Goal: Information Seeking & Learning: Learn about a topic

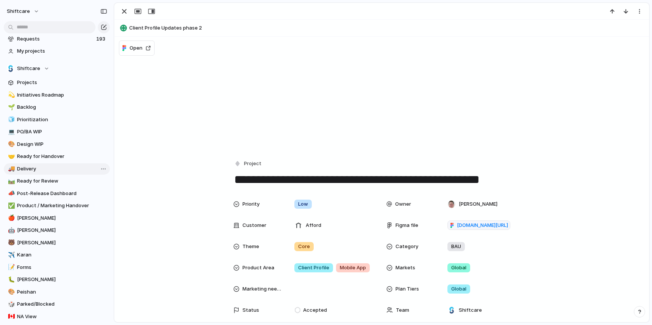
scroll to position [19, 0]
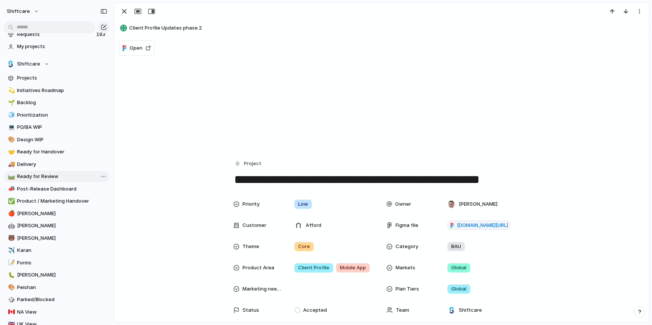
click at [39, 177] on span "Ready for Review" at bounding box center [62, 177] width 90 height 8
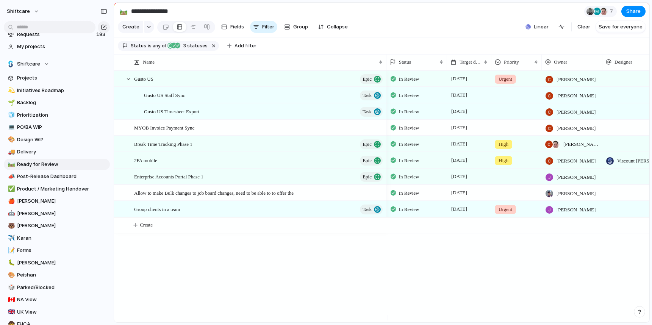
click at [157, 164] on span "2FA mobile" at bounding box center [145, 160] width 23 height 9
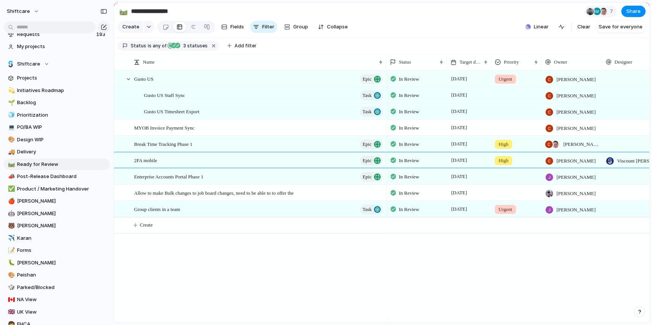
click at [159, 166] on main "**********" at bounding box center [382, 162] width 536 height 321
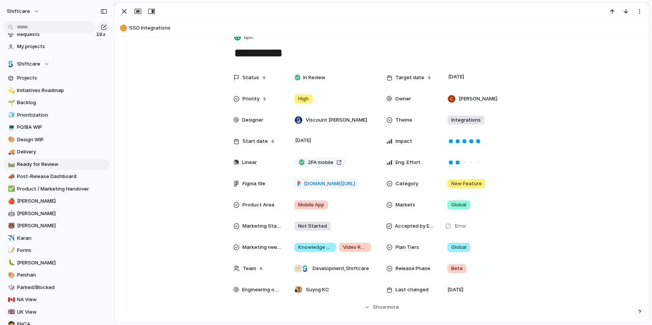
scroll to position [109, 0]
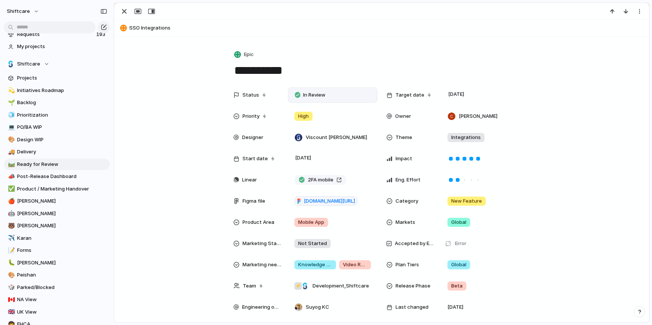
click at [317, 97] on span "In Review" at bounding box center [314, 95] width 22 height 8
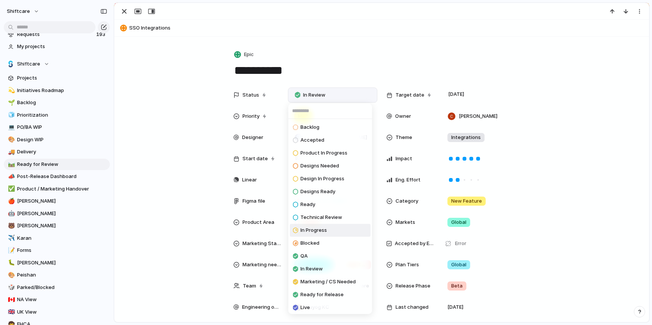
scroll to position [28, 0]
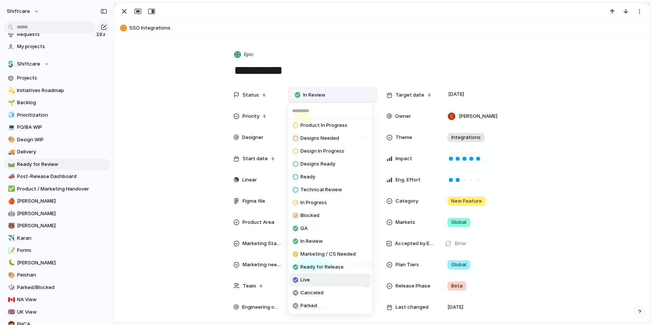
click at [310, 276] on li "Live" at bounding box center [330, 280] width 81 height 13
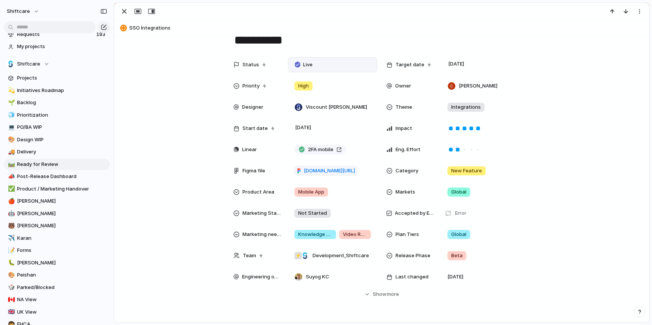
scroll to position [140, 0]
click at [58, 190] on span "Product / Marketing Handover" at bounding box center [62, 189] width 90 height 8
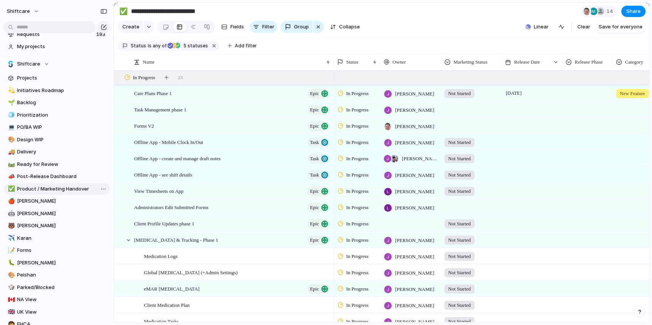
type input "**********"
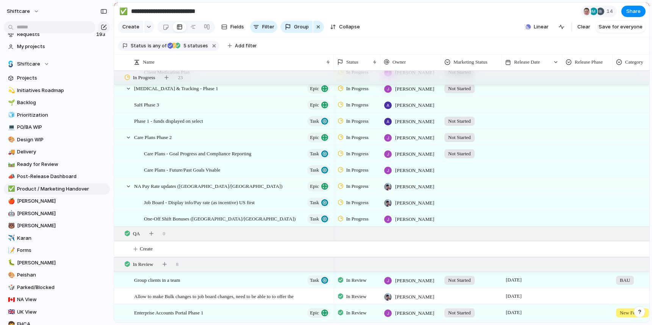
scroll to position [237, 0]
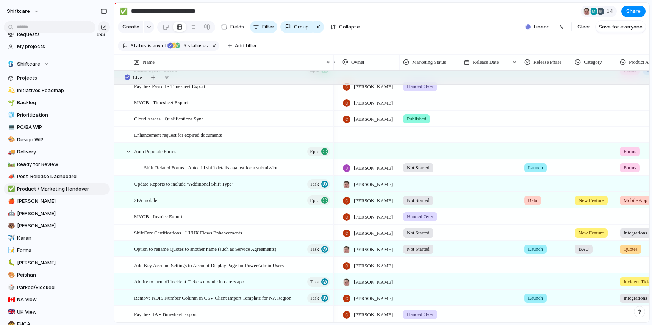
click at [464, 207] on div at bounding box center [490, 200] width 61 height 16
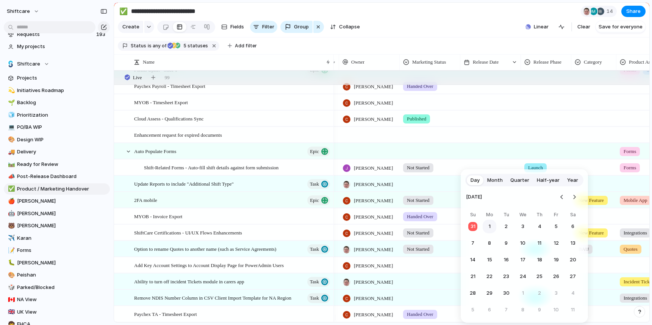
click at [493, 226] on button "1" at bounding box center [490, 227] width 14 height 14
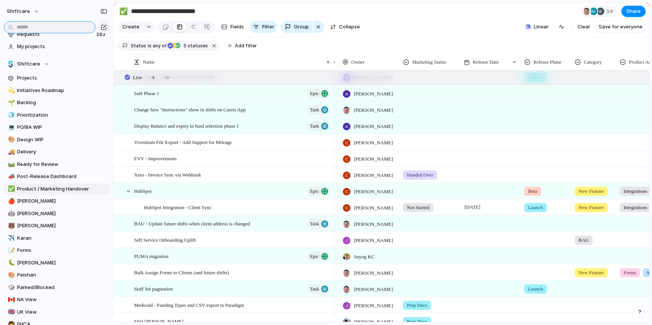
click at [48, 23] on input "text" at bounding box center [50, 27] width 92 height 12
click at [46, 28] on input "text" at bounding box center [50, 27] width 92 height 12
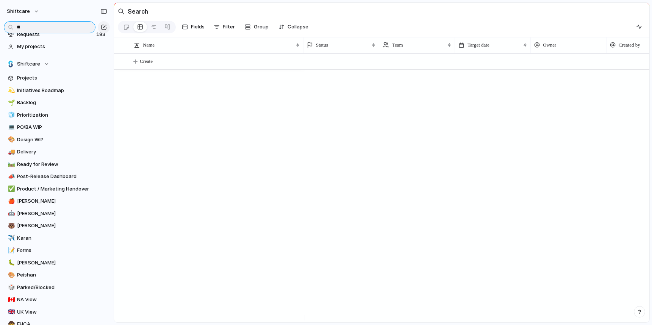
type input "*"
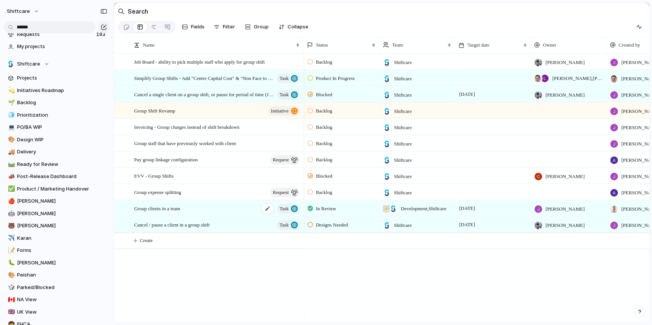
click at [178, 213] on span "Group clients in a team" at bounding box center [157, 208] width 46 height 9
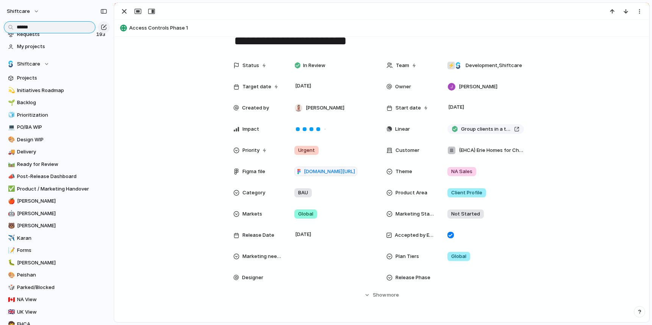
click at [47, 28] on input "*****" at bounding box center [50, 27] width 92 height 12
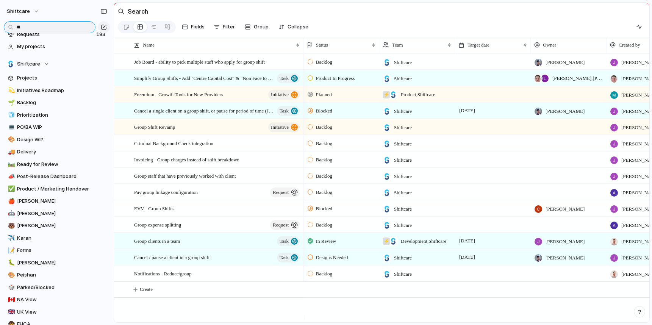
type input "*"
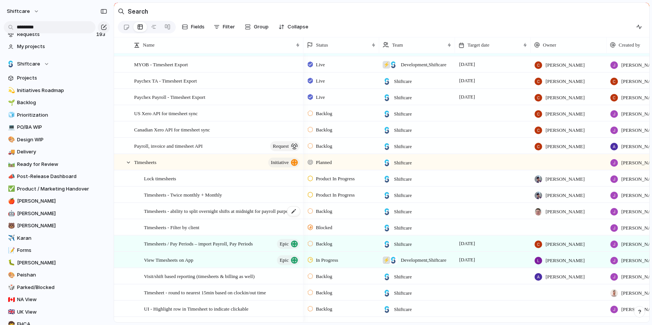
scroll to position [33, 0]
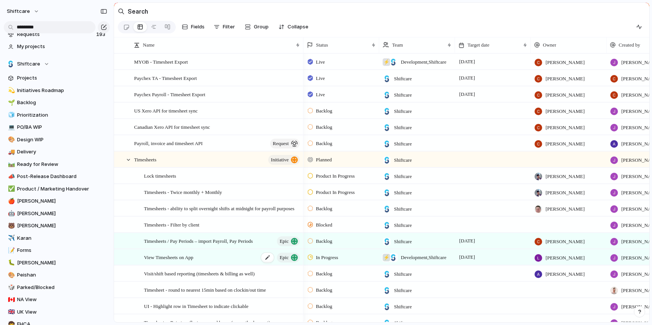
click at [193, 261] on span "View Timesheets on App" at bounding box center [168, 257] width 49 height 9
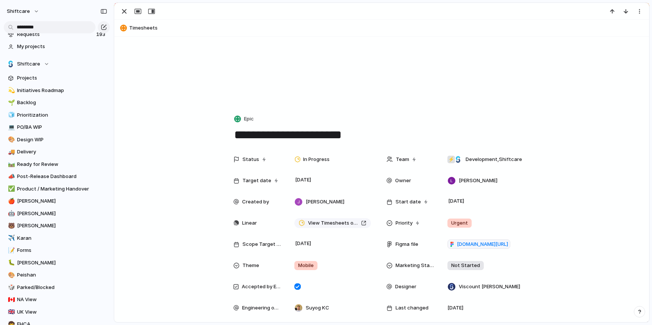
scroll to position [55, 0]
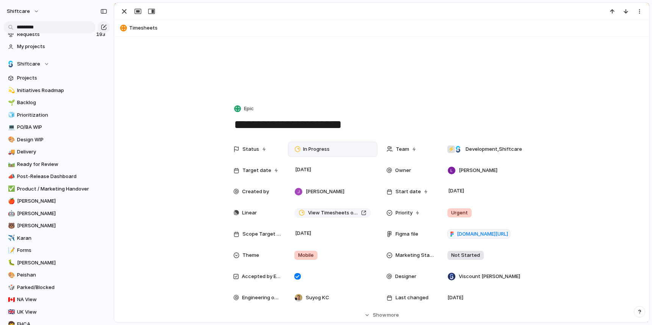
click at [320, 152] on span "In Progress" at bounding box center [316, 150] width 27 height 8
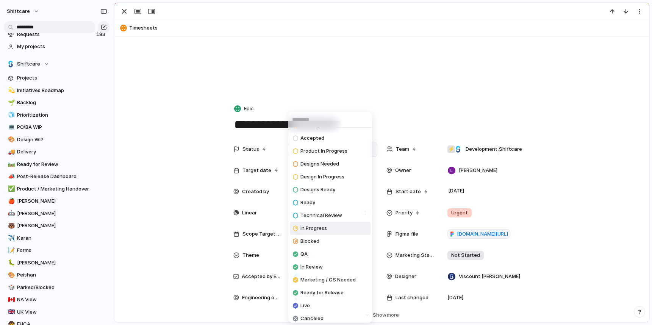
scroll to position [28, 0]
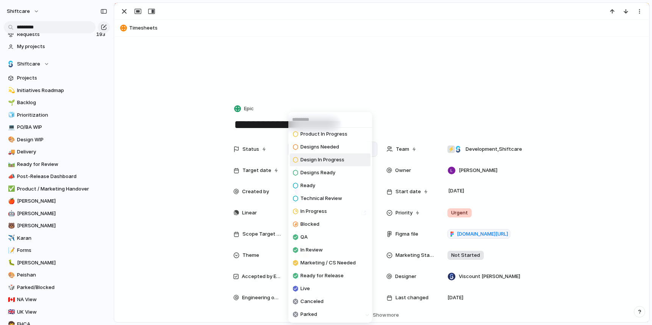
click at [47, 25] on div "Backlog Accepted Product In Progress Designs Needed Design In Progress Designs …" at bounding box center [326, 162] width 652 height 325
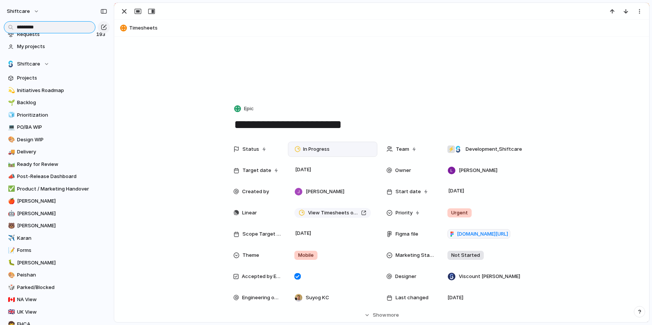
click at [47, 31] on input "*********" at bounding box center [50, 27] width 92 height 12
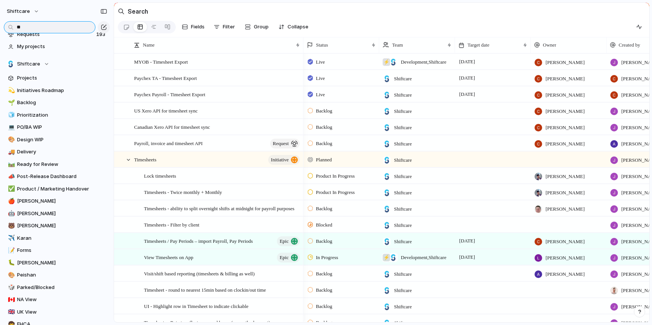
type input "*"
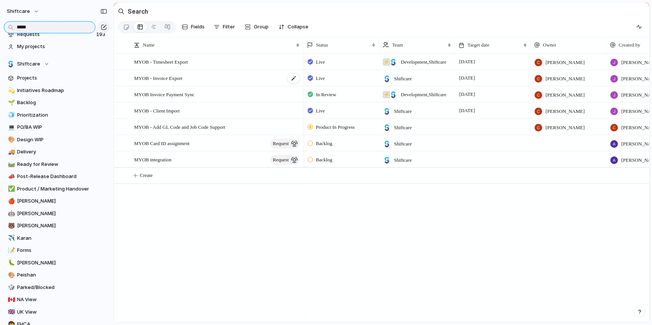
type input "****"
click at [167, 82] on span "MYOB - Invoice Export" at bounding box center [158, 78] width 48 height 9
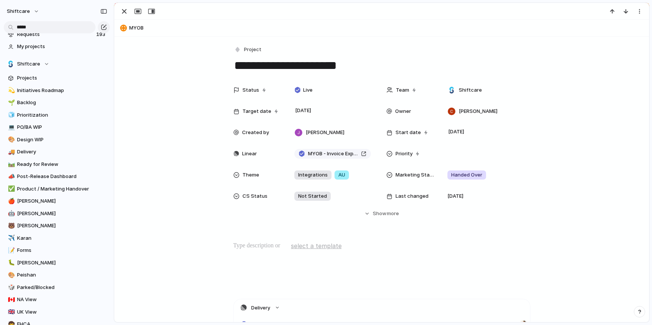
click at [650, 85] on main "Search Fields Filter Group Zoom Collapse Clear Save for everyone Name Status Te…" at bounding box center [382, 162] width 536 height 321
click at [54, 27] on input "****" at bounding box center [50, 27] width 92 height 12
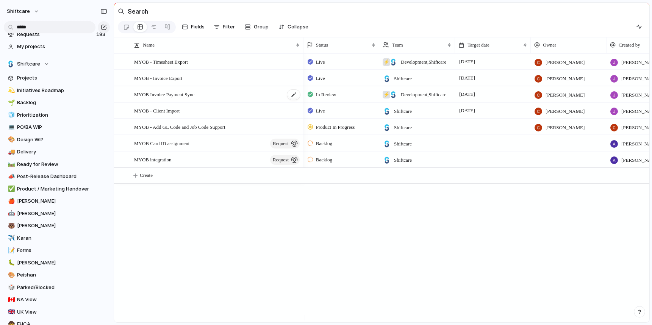
click at [175, 96] on span "MYOB Invoice Payment Sync" at bounding box center [164, 94] width 60 height 9
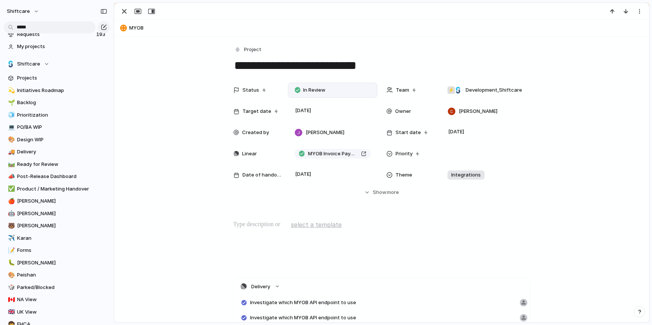
click at [318, 91] on span "In Review" at bounding box center [314, 90] width 22 height 8
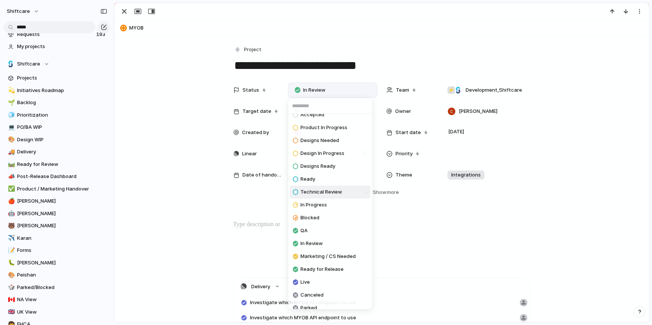
scroll to position [28, 0]
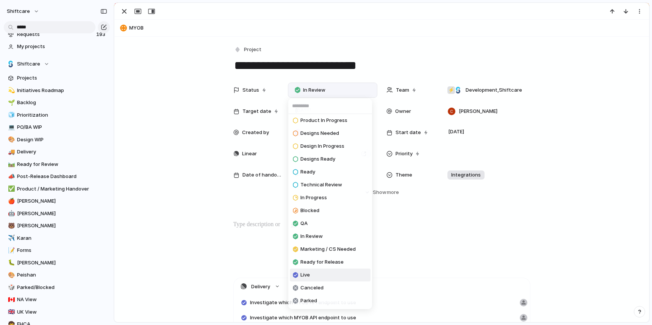
click at [313, 276] on li "Live" at bounding box center [330, 275] width 81 height 13
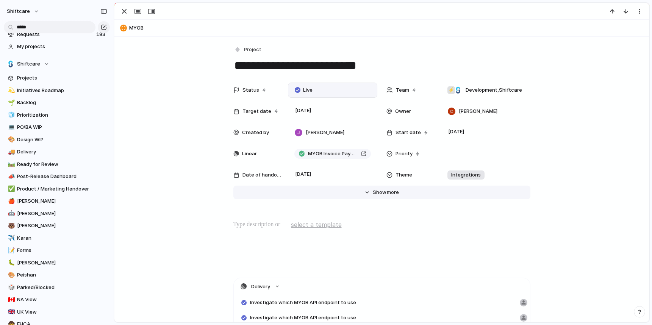
click at [376, 191] on span "Show" at bounding box center [380, 193] width 14 height 8
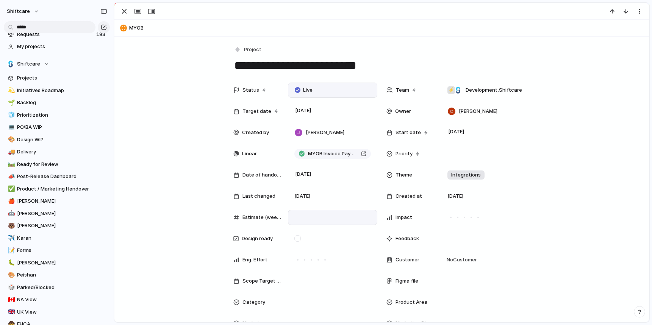
scroll to position [3, 0]
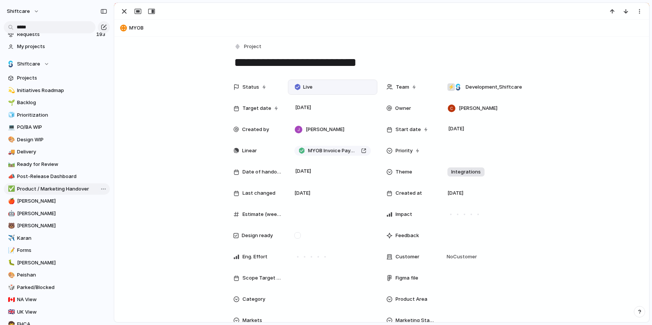
click at [43, 188] on span "Product / Marketing Handover" at bounding box center [62, 189] width 90 height 8
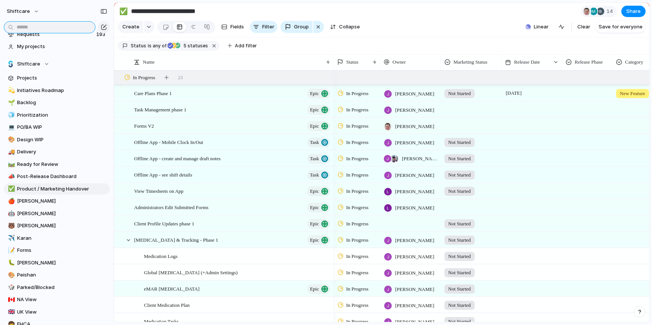
click at [52, 23] on input "text" at bounding box center [50, 27] width 92 height 12
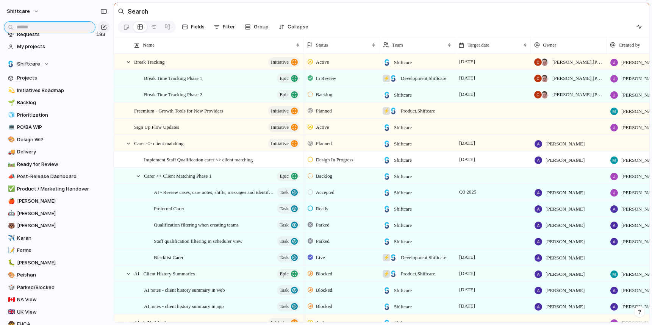
click at [50, 27] on input "text" at bounding box center [50, 27] width 92 height 12
click at [61, 185] on link "✅ Product / Marketing Handover" at bounding box center [57, 188] width 106 height 11
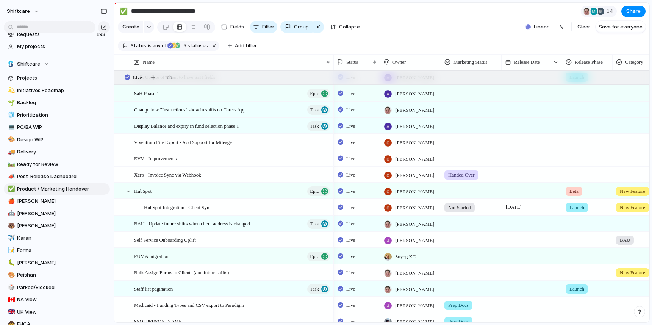
scroll to position [1607, 0]
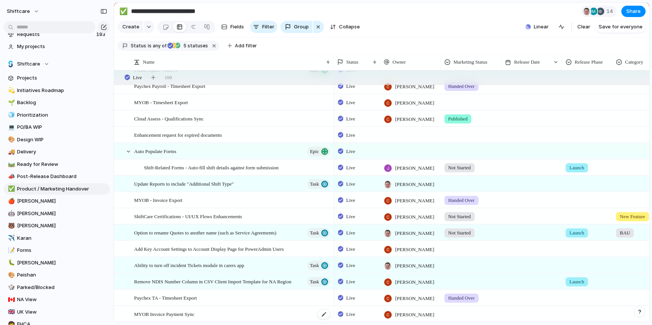
click at [154, 313] on span "MYOB Invoice Payment Sync" at bounding box center [164, 314] width 60 height 9
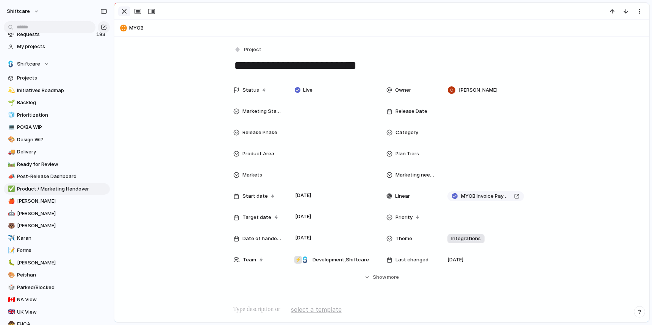
click at [124, 12] on div "button" at bounding box center [124, 11] width 9 height 9
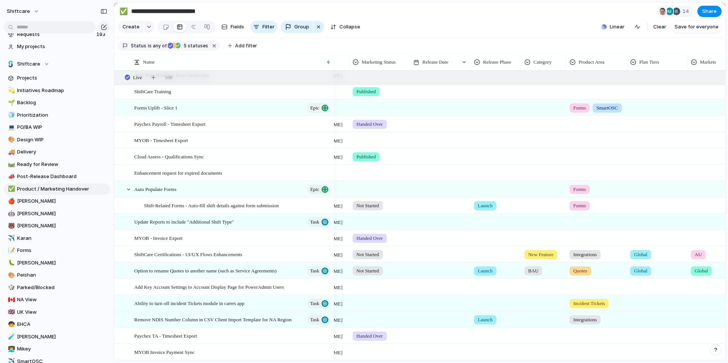
click at [427, 325] on div at bounding box center [440, 352] width 61 height 16
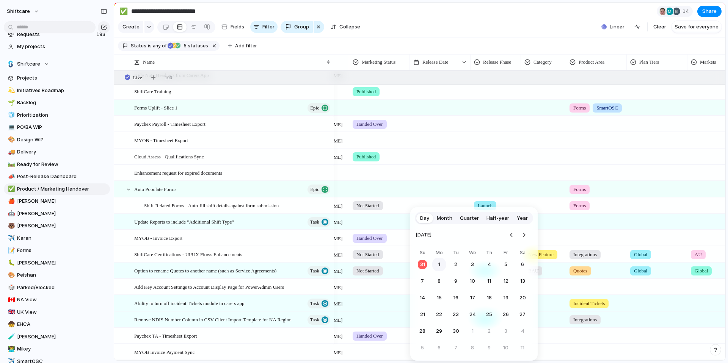
click at [438, 265] on button "1" at bounding box center [439, 265] width 14 height 14
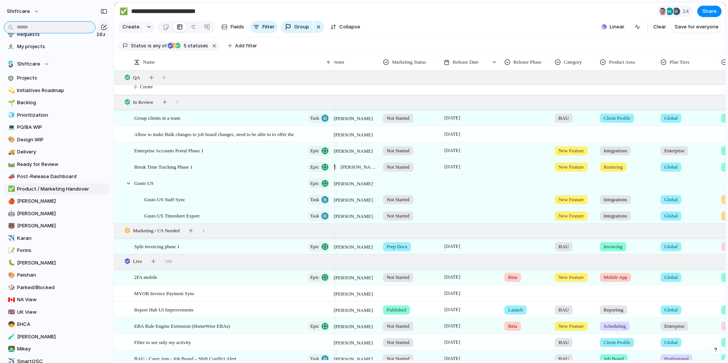
click at [37, 29] on input "text" at bounding box center [50, 27] width 92 height 12
click at [38, 28] on input "text" at bounding box center [50, 27] width 92 height 12
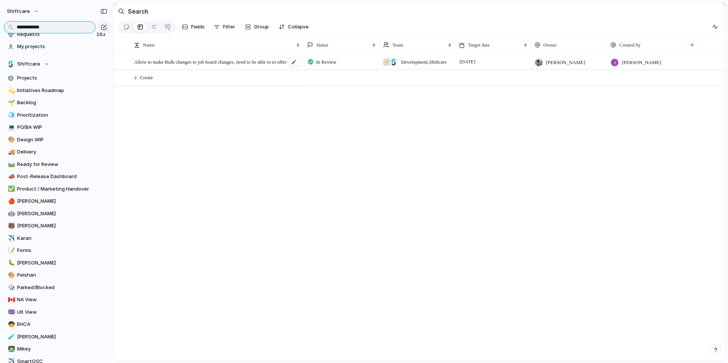
type input "**********"
click at [156, 66] on span "Allow to make Bulk changes to job board changes, need to be able to to offer the" at bounding box center [214, 61] width 160 height 9
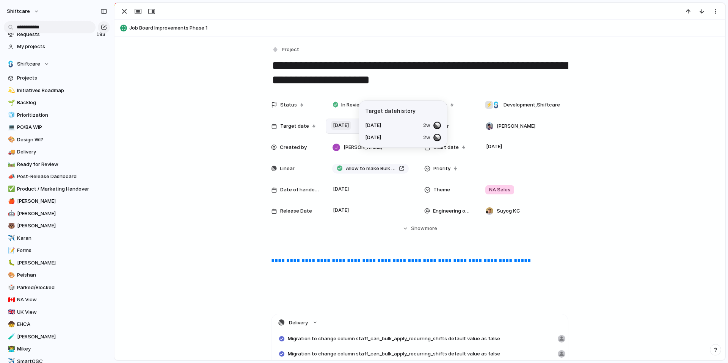
click at [351, 125] on span "[DATE]" at bounding box center [341, 125] width 20 height 9
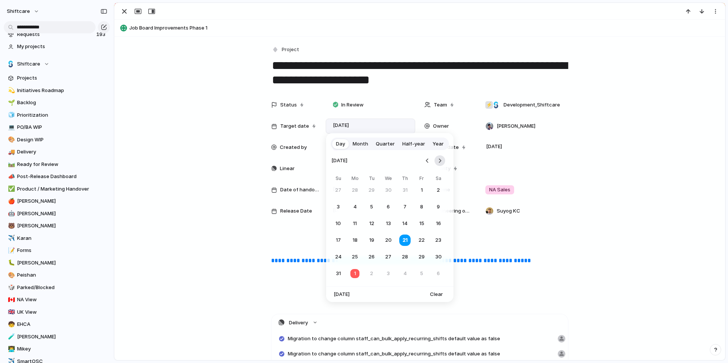
click at [442, 162] on button "Go to the Next Month" at bounding box center [439, 160] width 11 height 11
click at [355, 192] on button "1" at bounding box center [354, 190] width 15 height 15
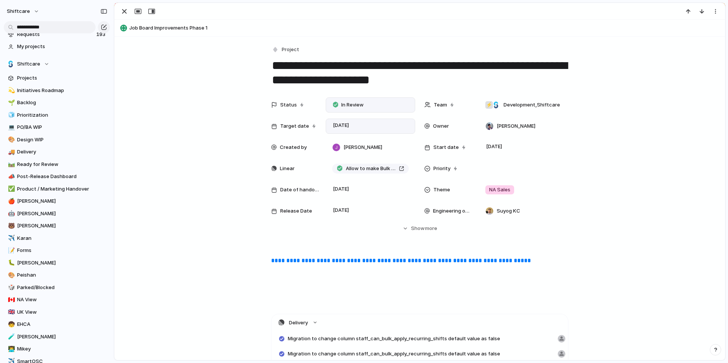
click at [355, 106] on span "In Review" at bounding box center [352, 105] width 22 height 8
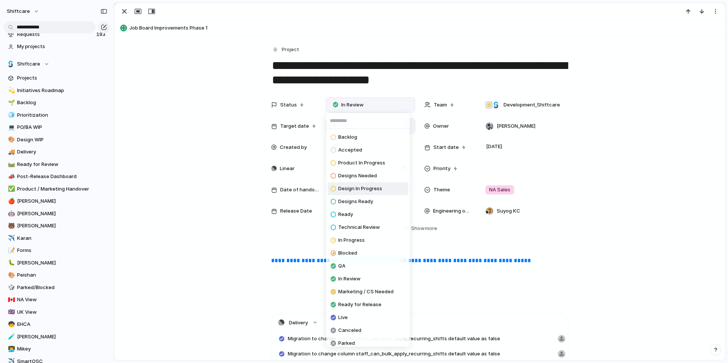
scroll to position [5, 0]
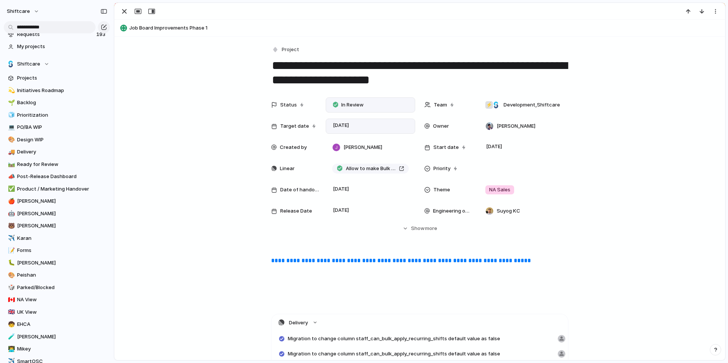
click at [634, 172] on div "Backlog Accepted Product In Progress Designs Needed Design In Progress Designs …" at bounding box center [364, 181] width 728 height 363
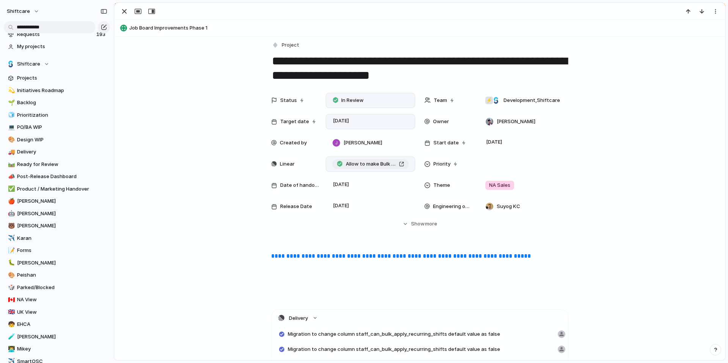
scroll to position [6, 0]
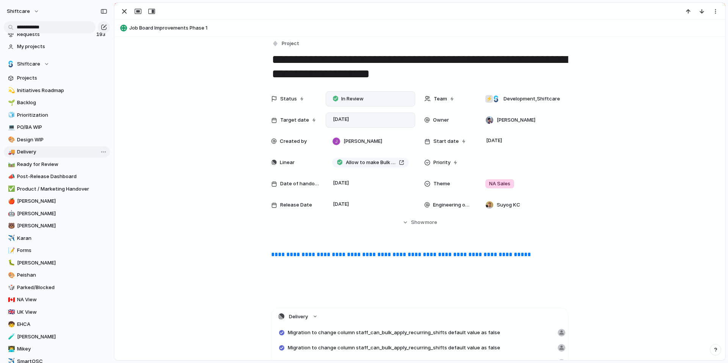
click at [29, 153] on span "Delivery" at bounding box center [62, 152] width 90 height 8
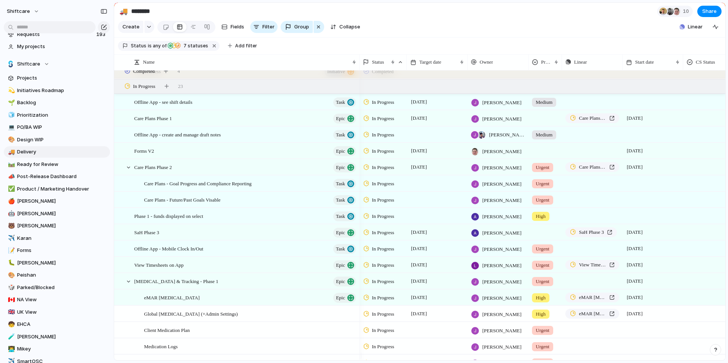
scroll to position [80, 0]
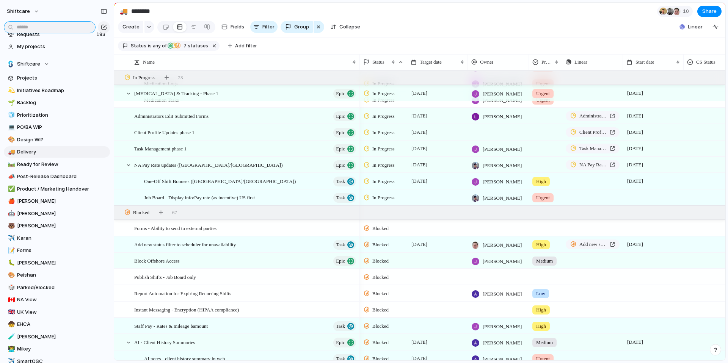
drag, startPoint x: 53, startPoint y: 30, endPoint x: 39, endPoint y: 28, distance: 13.4
click at [53, 30] on input "text" at bounding box center [50, 27] width 92 height 12
click at [50, 27] on input "text" at bounding box center [50, 27] width 92 height 12
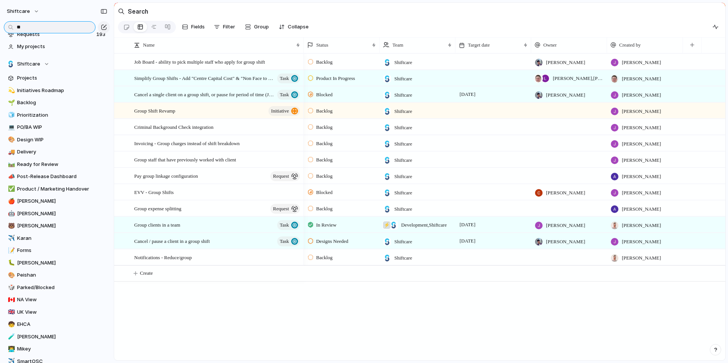
type input "*"
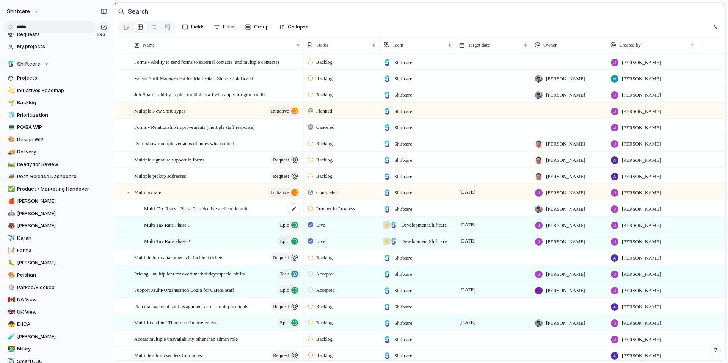
click at [174, 213] on span "Multi-Tax Rates - Phase 2 - selective a client default" at bounding box center [195, 208] width 103 height 9
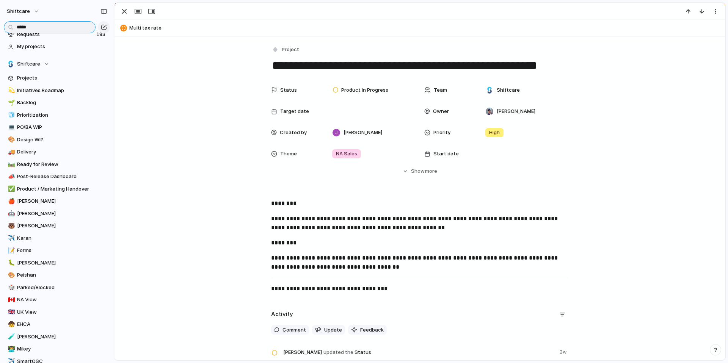
click at [38, 27] on input "*****" at bounding box center [50, 27] width 92 height 12
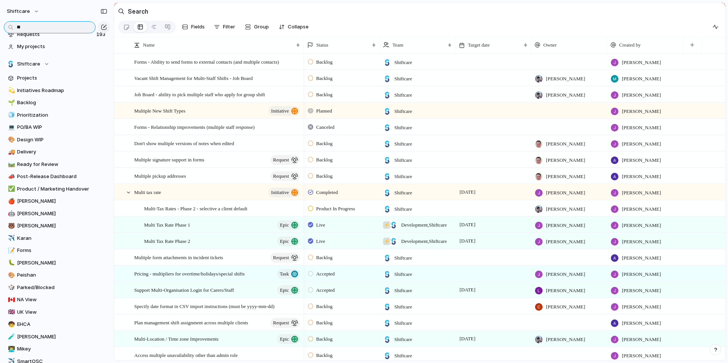
type input "*"
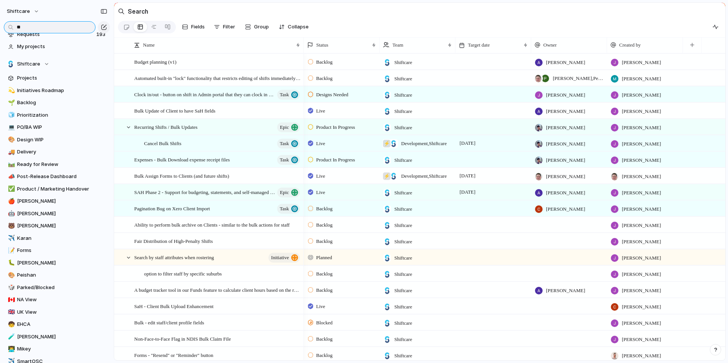
type input "*"
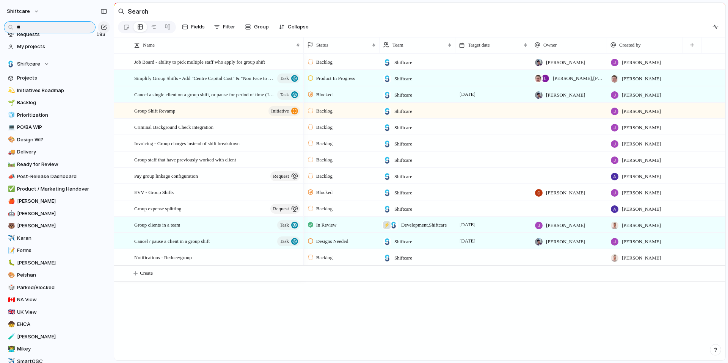
type input "*"
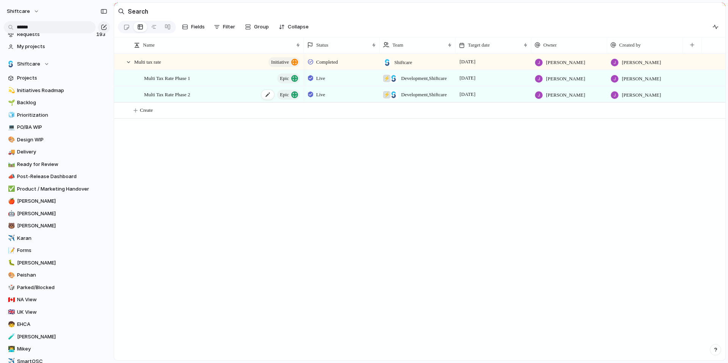
click at [156, 99] on span "Multi Tax Rate Phase 2" at bounding box center [167, 94] width 46 height 9
click at [39, 26] on input "*****" at bounding box center [50, 27] width 92 height 12
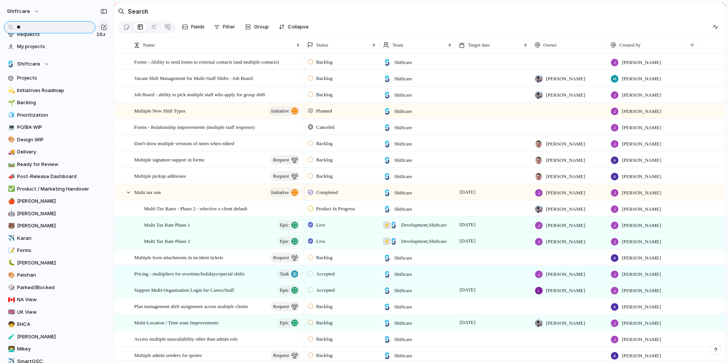
type input "*"
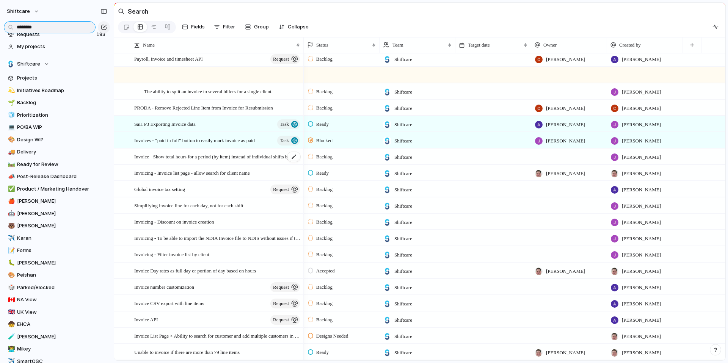
scroll to position [186, 0]
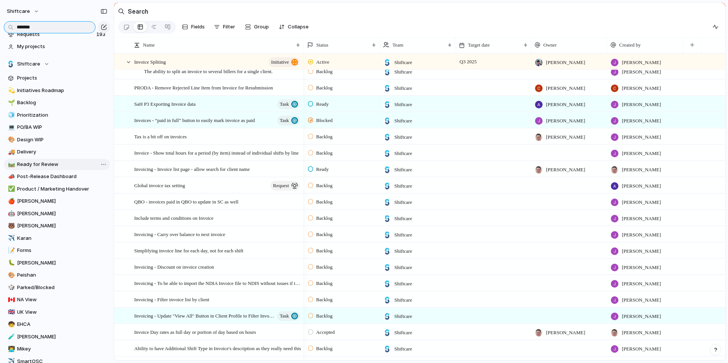
type input "*******"
click at [36, 161] on span "Ready for Review" at bounding box center [62, 165] width 90 height 8
click at [33, 151] on span "Delivery" at bounding box center [62, 152] width 90 height 8
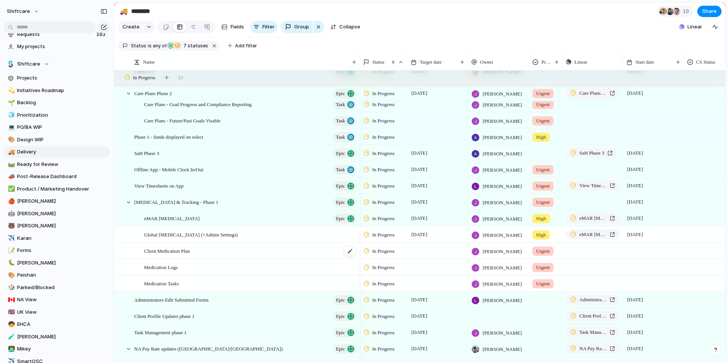
scroll to position [151, 0]
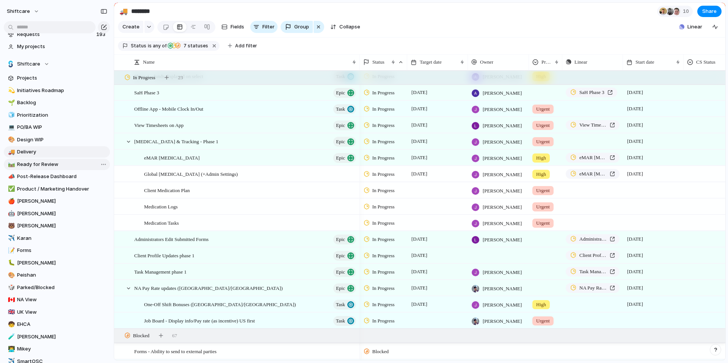
click at [36, 162] on span "Ready for Review" at bounding box center [62, 165] width 90 height 8
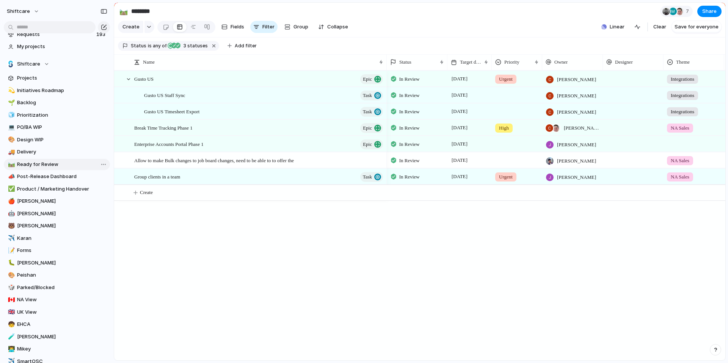
type input "**********"
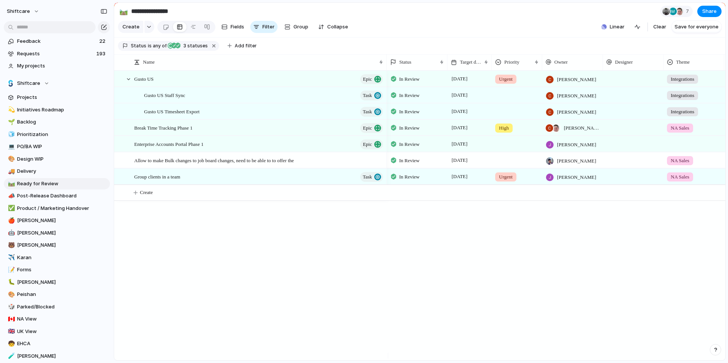
scroll to position [19, 0]
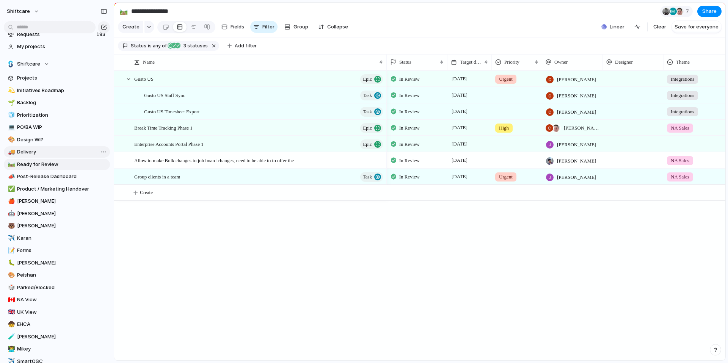
click at [26, 150] on span "Delivery" at bounding box center [62, 152] width 90 height 8
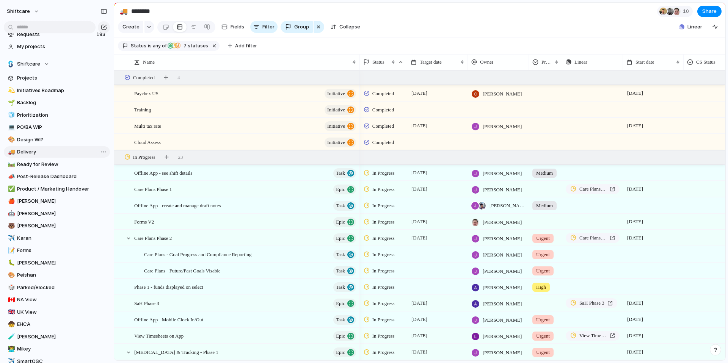
type input "********"
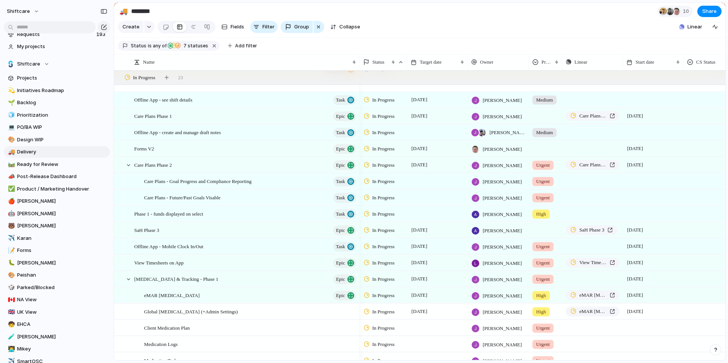
scroll to position [113, 0]
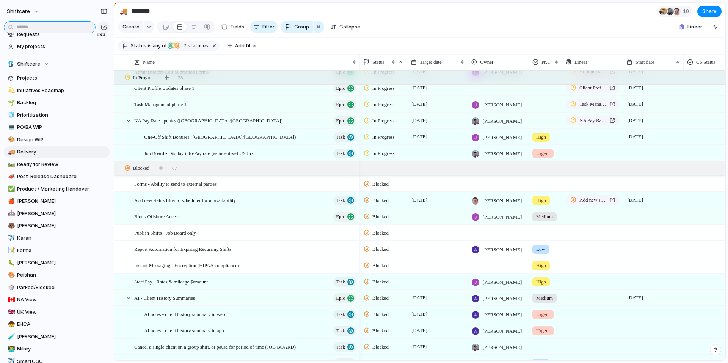
click at [33, 26] on input "text" at bounding box center [50, 27] width 92 height 12
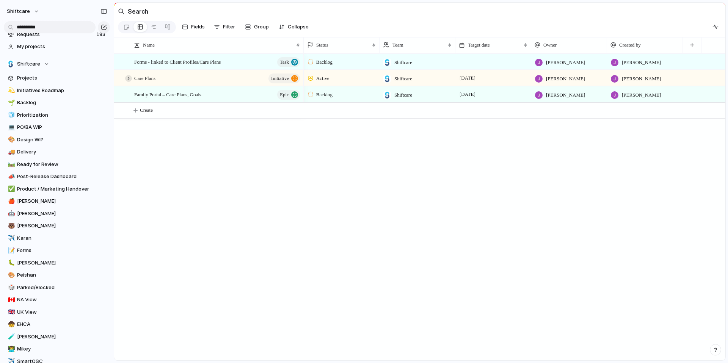
click at [125, 82] on div at bounding box center [128, 78] width 7 height 7
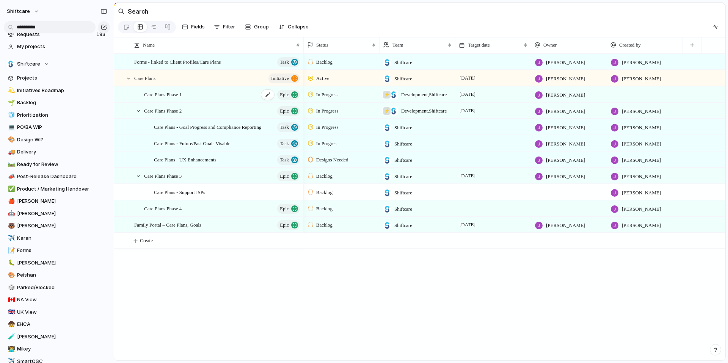
click at [169, 99] on span "Care Plans Phase 1" at bounding box center [163, 94] width 38 height 9
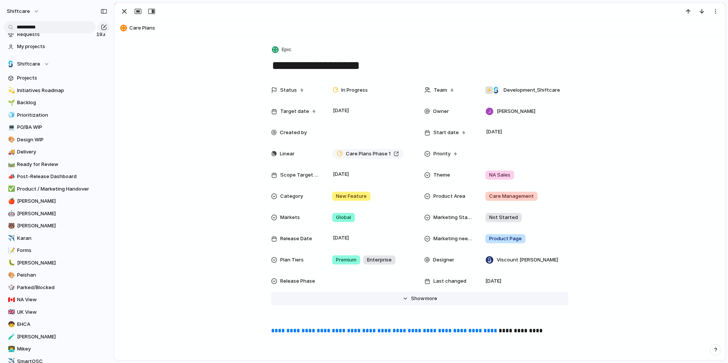
click at [420, 298] on span "Show" at bounding box center [418, 299] width 14 height 8
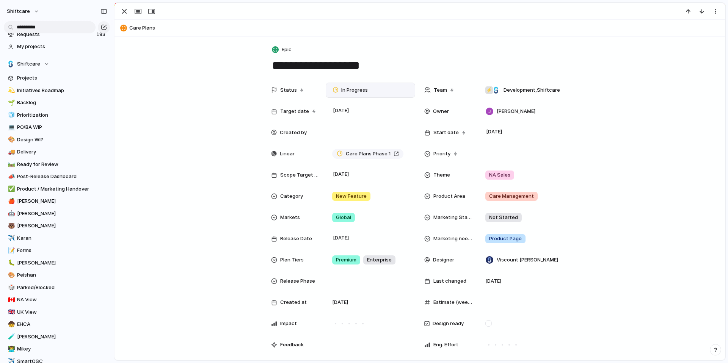
click at [364, 91] on span "In Progress" at bounding box center [354, 90] width 27 height 8
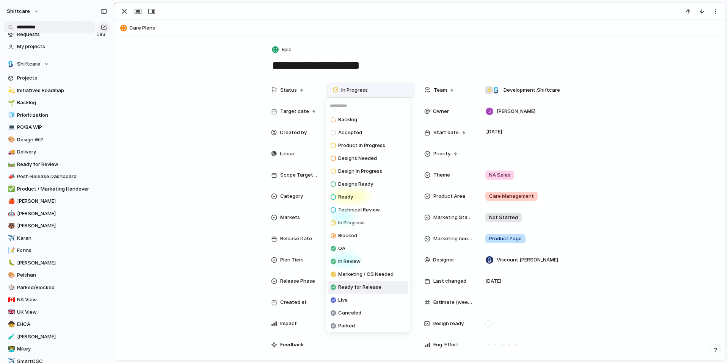
scroll to position [5, 0]
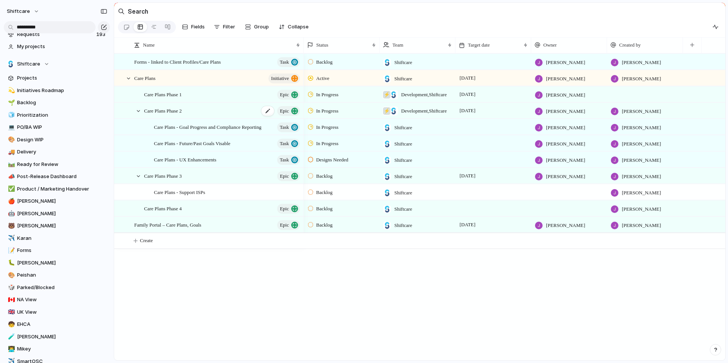
click at [161, 114] on span "Care Plans Phase 2" at bounding box center [163, 110] width 38 height 9
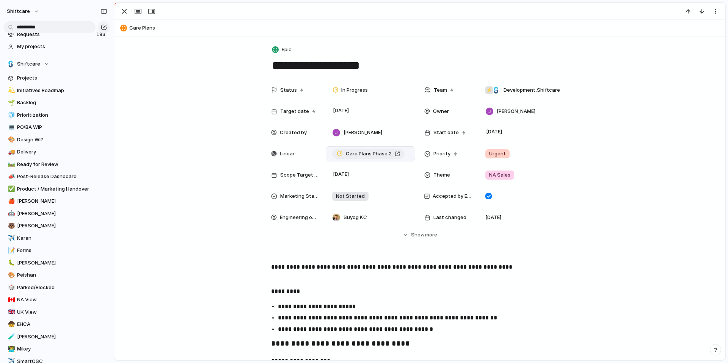
click at [362, 156] on span "Care Plans Phase 2" at bounding box center [369, 154] width 46 height 8
click at [63, 25] on input "**********" at bounding box center [50, 27] width 92 height 12
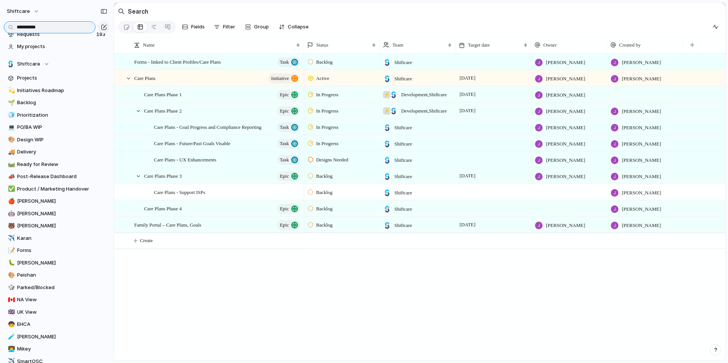
drag, startPoint x: 58, startPoint y: 28, endPoint x: 0, endPoint y: 28, distance: 57.6
click at [0, 28] on div "**********" at bounding box center [57, 27] width 114 height 14
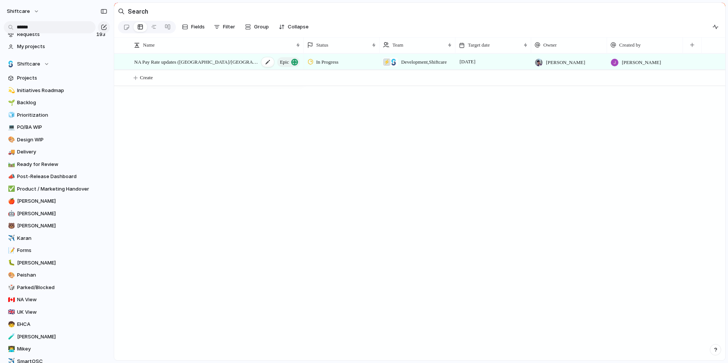
click at [162, 66] on span "NA Pay Rate updates ([GEOGRAPHIC_DATA]/[GEOGRAPHIC_DATA])" at bounding box center [196, 61] width 125 height 9
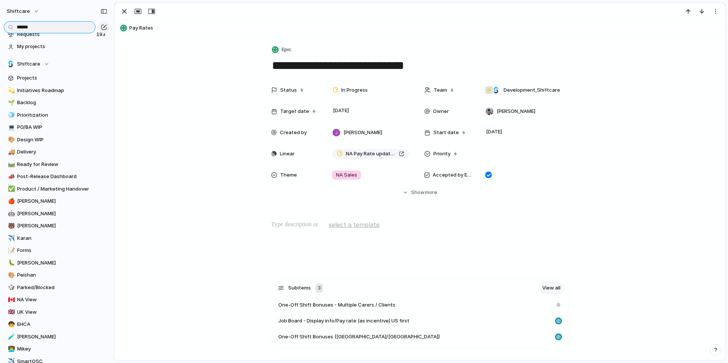
click at [45, 30] on input "******" at bounding box center [50, 27] width 92 height 12
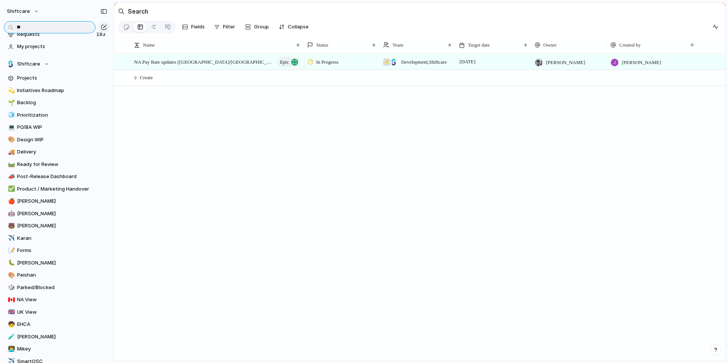
type input "*"
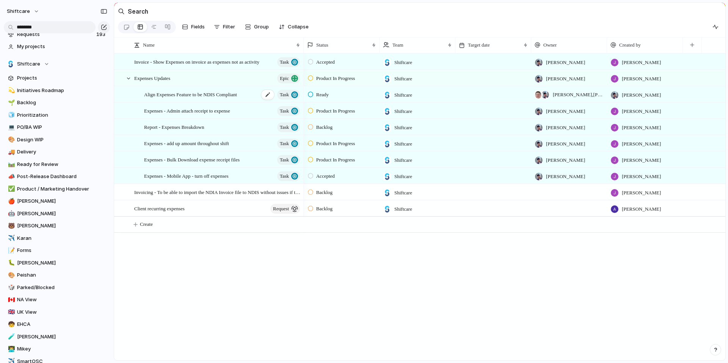
click at [189, 99] on span "Align Expenses Feature to be NDIS Compliant" at bounding box center [190, 94] width 93 height 9
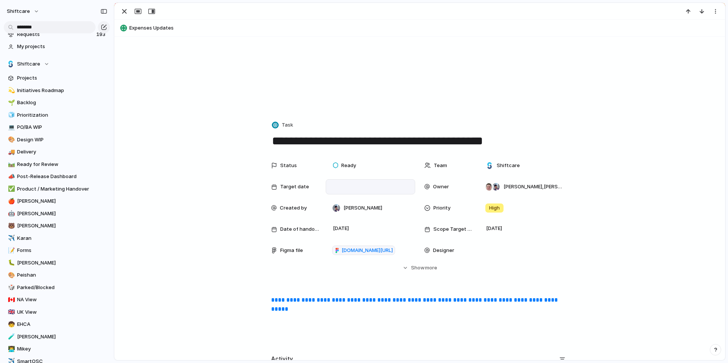
scroll to position [39, 0]
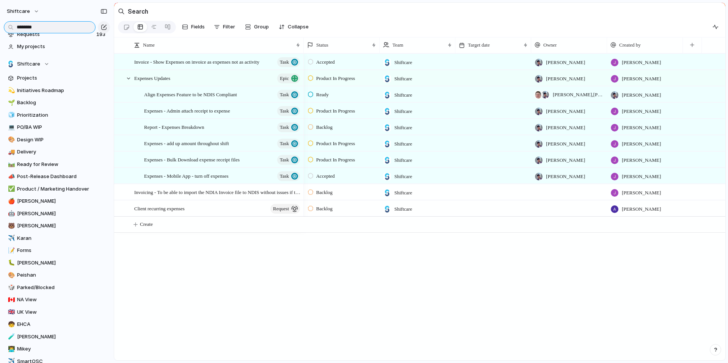
click at [54, 25] on input "********" at bounding box center [50, 27] width 92 height 12
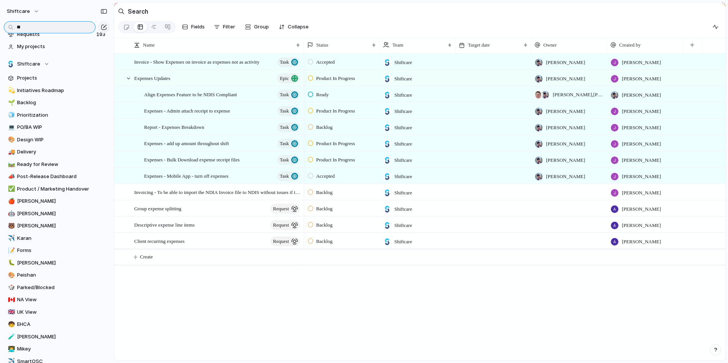
type input "*"
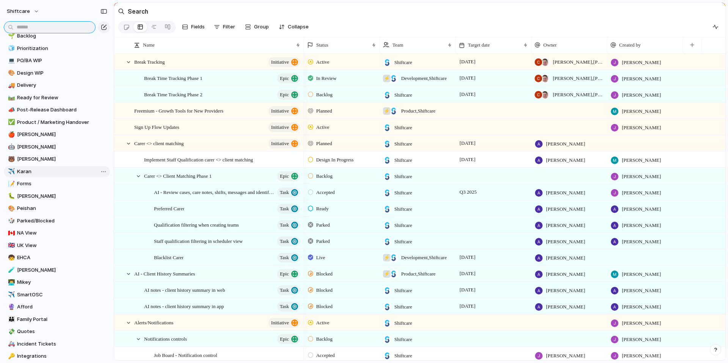
scroll to position [96, 0]
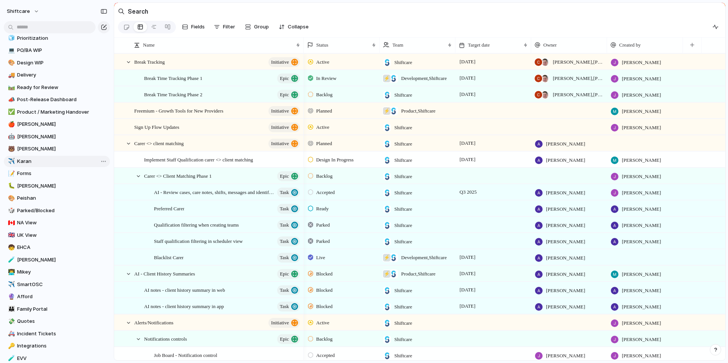
click at [44, 163] on span "Karan" at bounding box center [62, 162] width 90 height 8
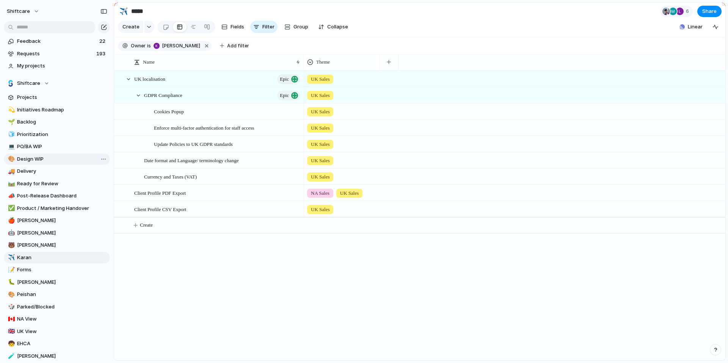
click at [40, 159] on span "Design WIP" at bounding box center [62, 159] width 90 height 8
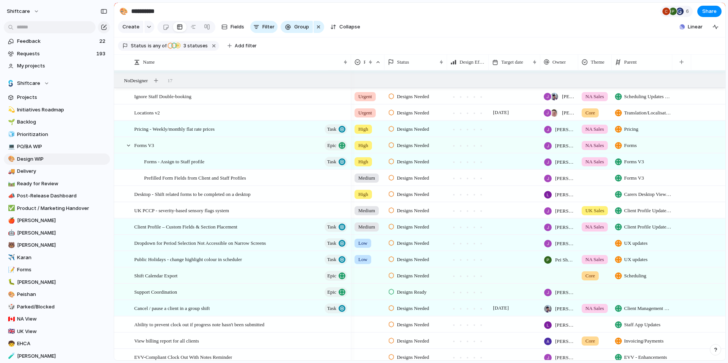
scroll to position [749, 0]
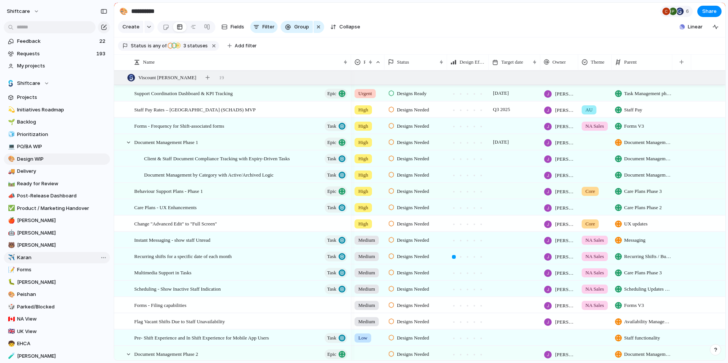
click at [50, 257] on span "Karan" at bounding box center [62, 258] width 90 height 8
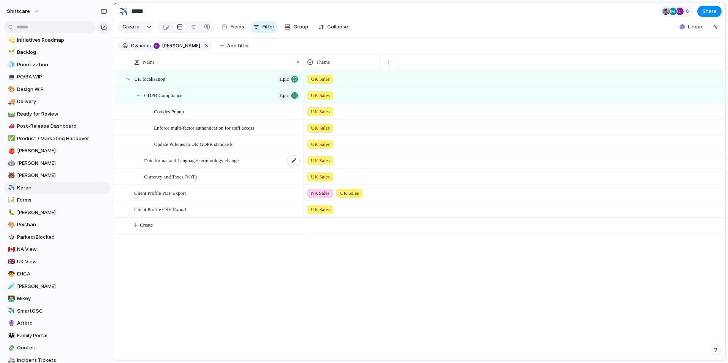
click at [167, 164] on span "Date format and Language/ terminology change" at bounding box center [191, 160] width 94 height 9
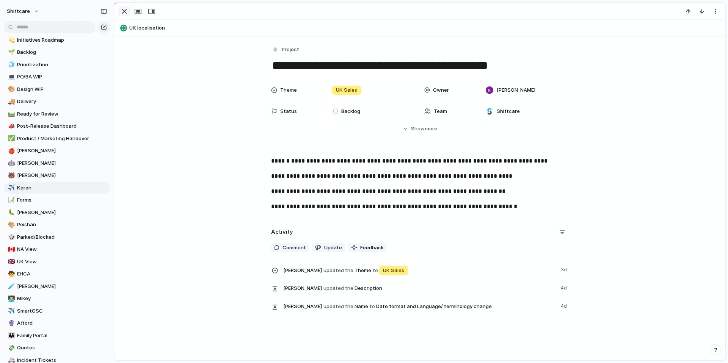
click at [123, 11] on div "button" at bounding box center [124, 11] width 9 height 9
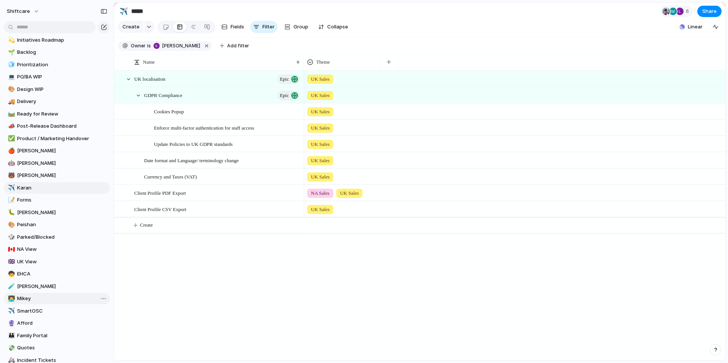
click at [49, 295] on span "Mikey" at bounding box center [62, 299] width 90 height 8
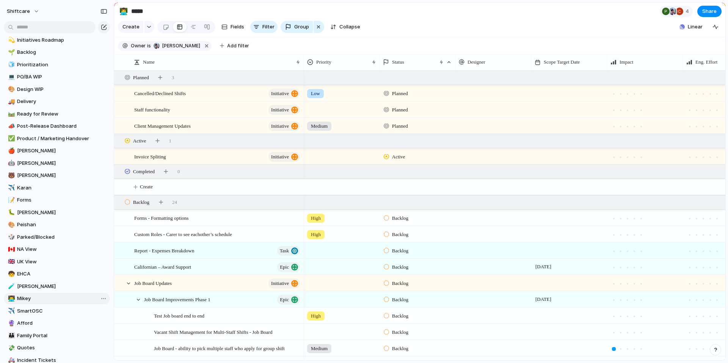
click at [48, 300] on span "Mikey" at bounding box center [62, 299] width 90 height 8
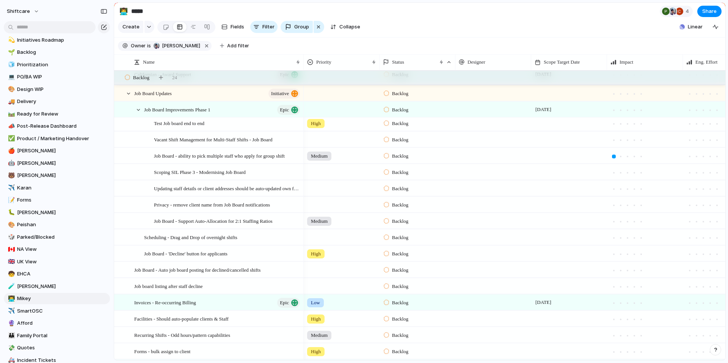
scroll to position [205, 0]
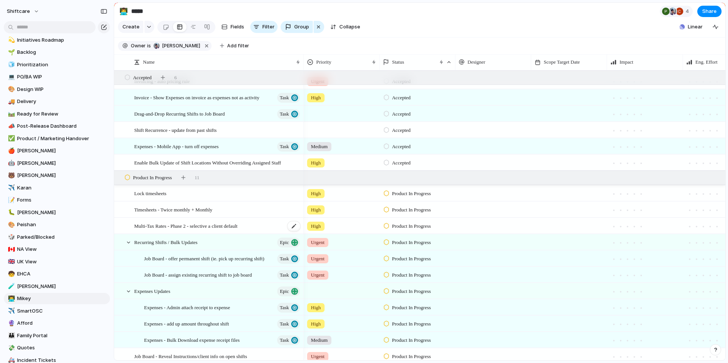
click at [194, 230] on span "Multi-Tax Rates - Phase 2 - selective a client default" at bounding box center [185, 225] width 103 height 9
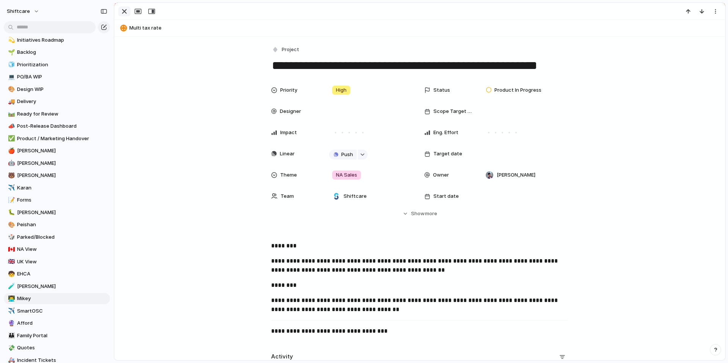
click at [125, 14] on div "button" at bounding box center [124, 11] width 9 height 9
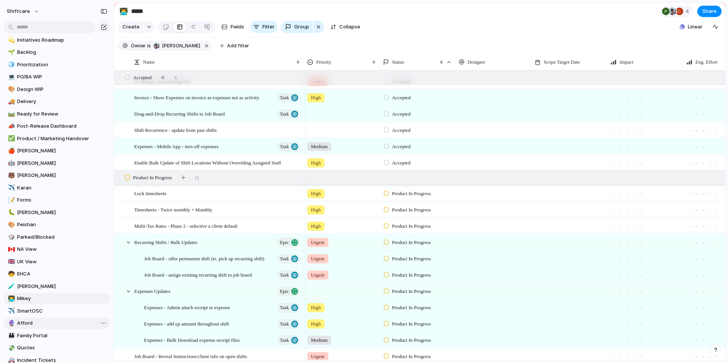
click at [51, 322] on span "Afford" at bounding box center [62, 323] width 90 height 8
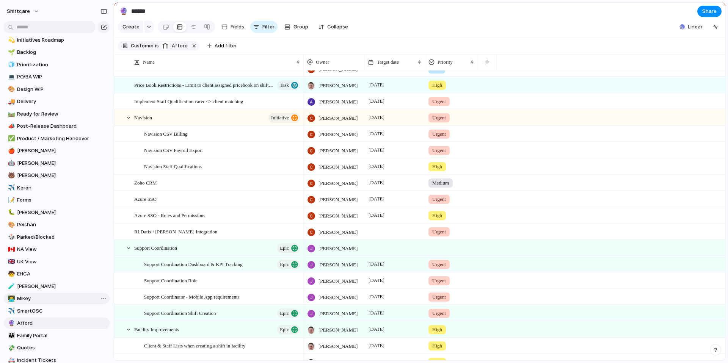
click at [40, 294] on link "👨‍💻 [PERSON_NAME]" at bounding box center [57, 298] width 106 height 11
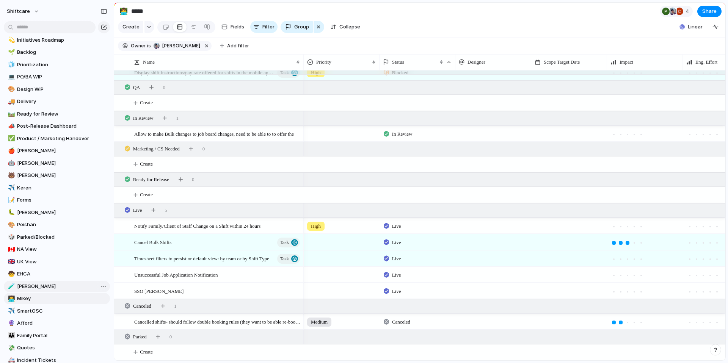
click at [36, 286] on span "[PERSON_NAME]" at bounding box center [62, 287] width 90 height 8
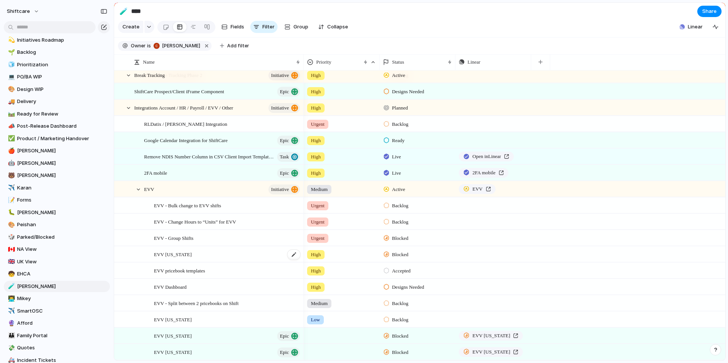
click at [171, 258] on span "EVV [US_STATE]" at bounding box center [173, 254] width 38 height 9
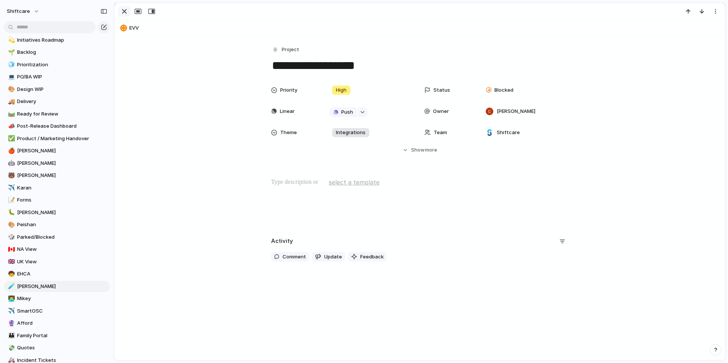
click at [122, 12] on div "button" at bounding box center [124, 11] width 9 height 9
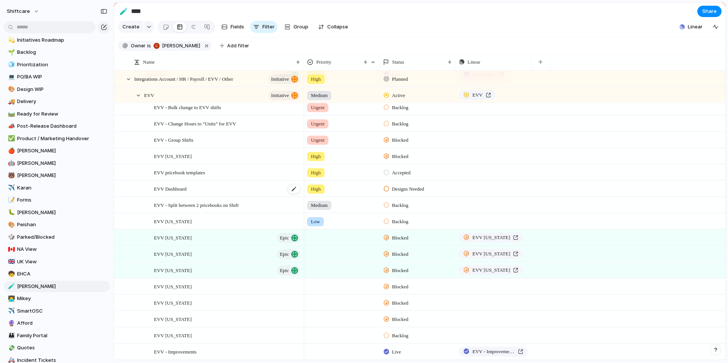
scroll to position [290, 0]
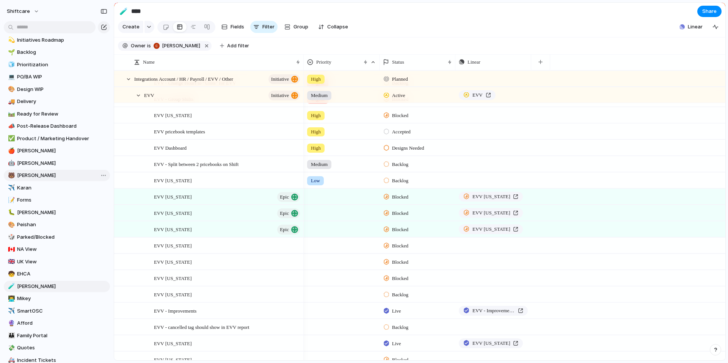
click at [63, 170] on link "🐻 [PERSON_NAME]" at bounding box center [57, 175] width 106 height 11
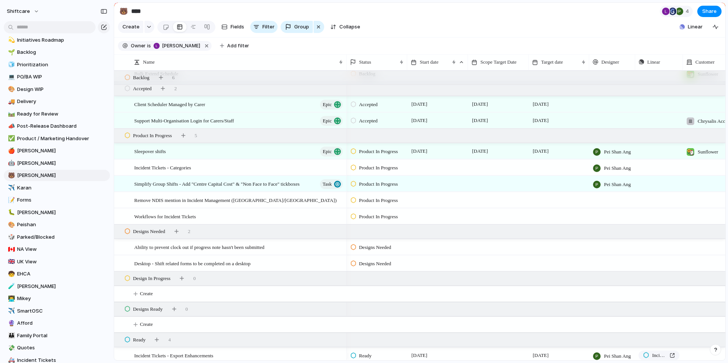
scroll to position [205, 0]
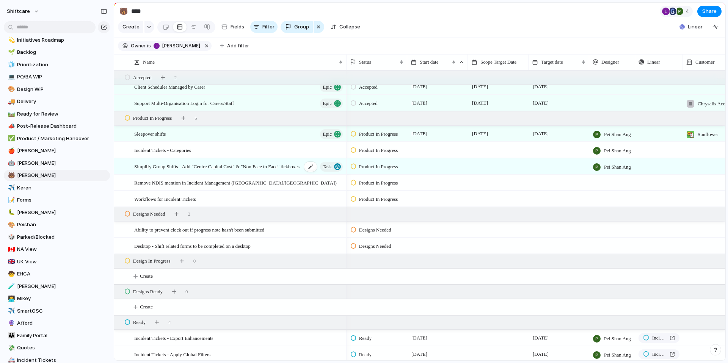
click at [267, 169] on span "Simplify Group Shifts - Add "Centre Capital Cost" & "Non Face to Face" tickboxes" at bounding box center [216, 166] width 165 height 9
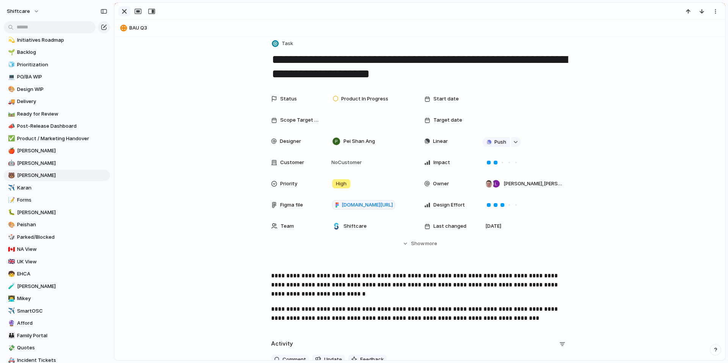
click at [124, 12] on div "button" at bounding box center [124, 11] width 9 height 9
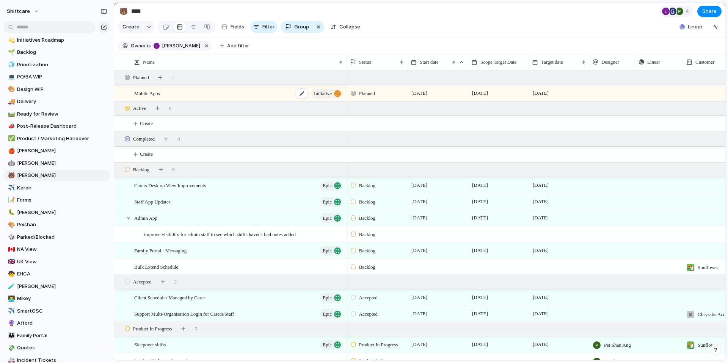
click at [150, 97] on span "Mobile Apps" at bounding box center [147, 93] width 26 height 9
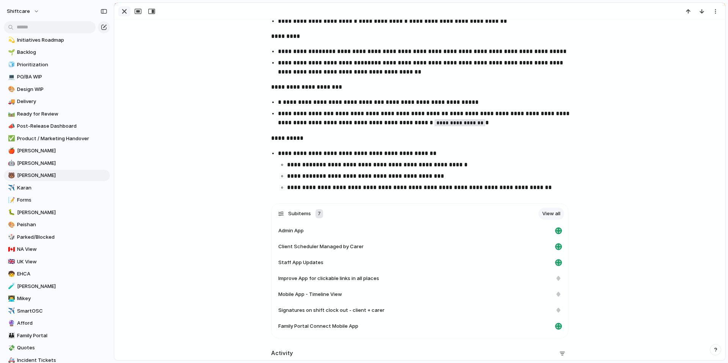
click at [121, 9] on div "button" at bounding box center [124, 11] width 9 height 9
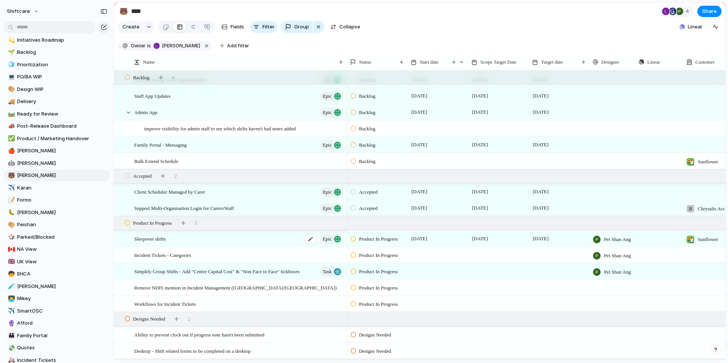
click at [155, 243] on span "Sleepover shifts" at bounding box center [149, 238] width 31 height 9
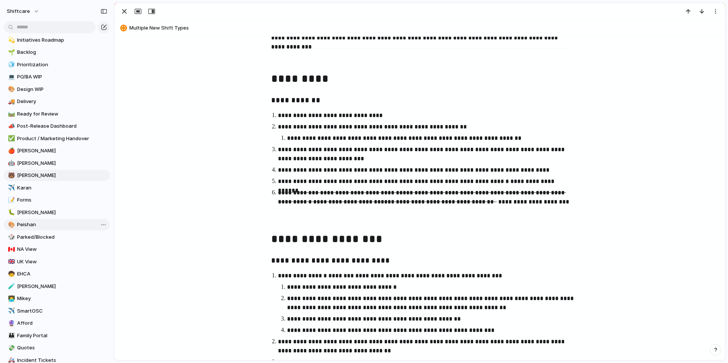
click at [28, 224] on span "Peishan" at bounding box center [62, 225] width 90 height 8
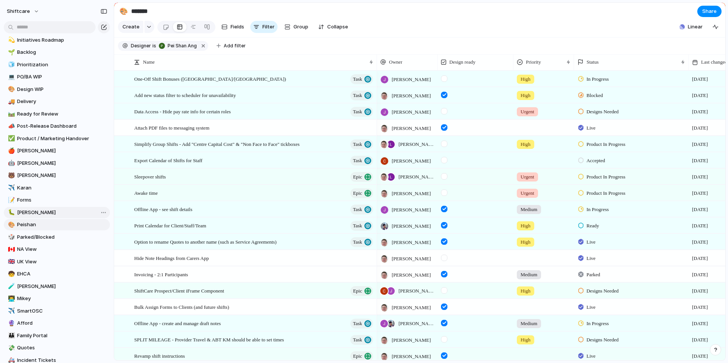
click at [32, 210] on span "[PERSON_NAME]" at bounding box center [62, 213] width 90 height 8
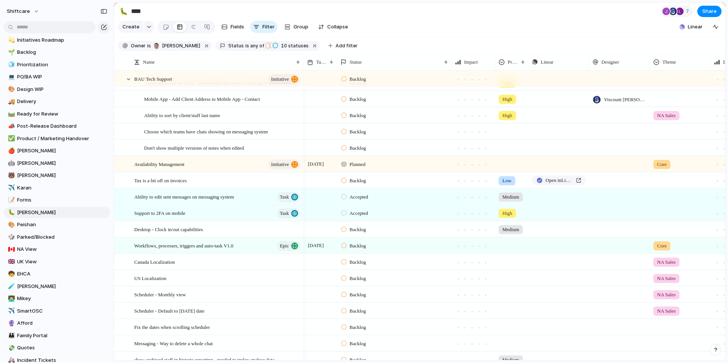
scroll to position [938, 0]
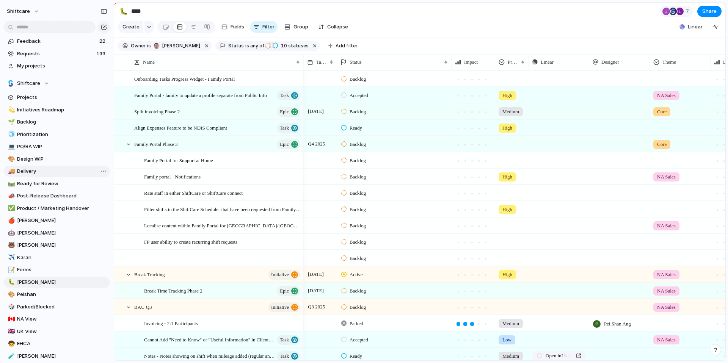
click at [50, 175] on span "Delivery" at bounding box center [62, 171] width 90 height 8
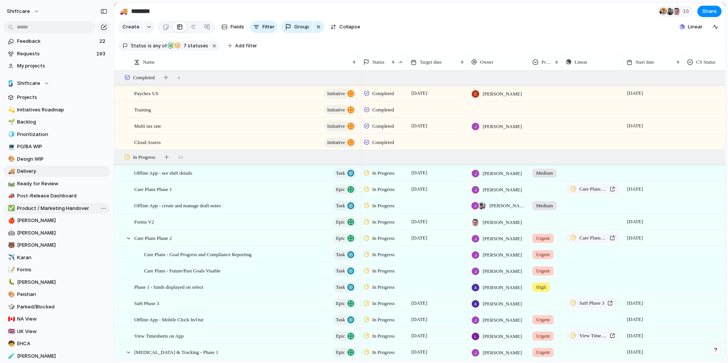
click at [57, 209] on span "Product / Marketing Handover" at bounding box center [62, 209] width 90 height 8
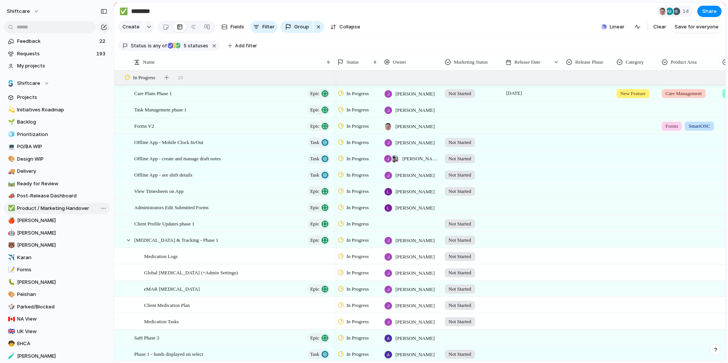
type input "**********"
